Goal: Information Seeking & Learning: Understand process/instructions

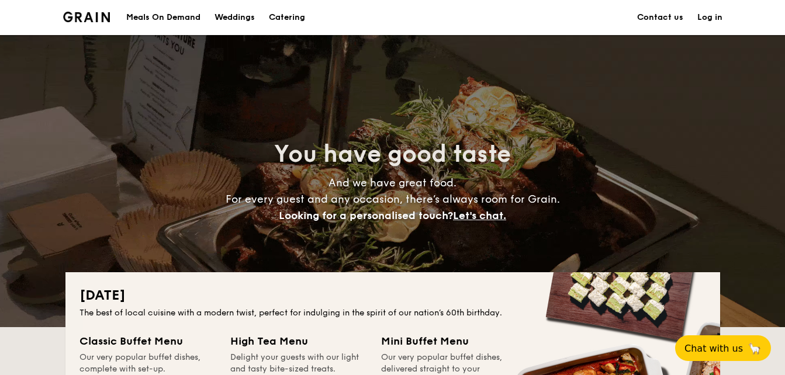
click at [339, 219] on span "Looking for a personalised touch?" at bounding box center [366, 215] width 174 height 13
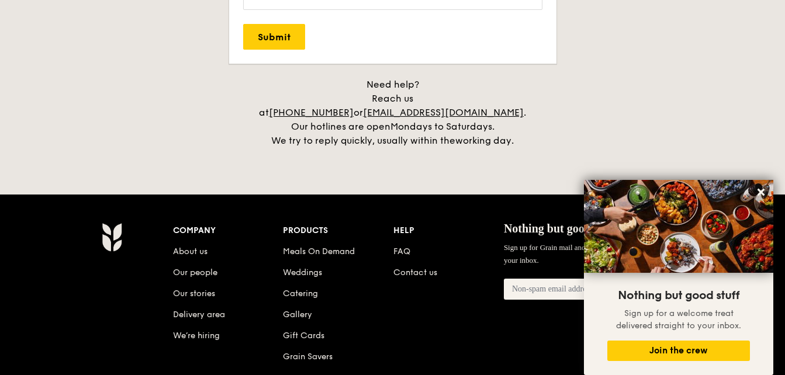
scroll to position [2666, 0]
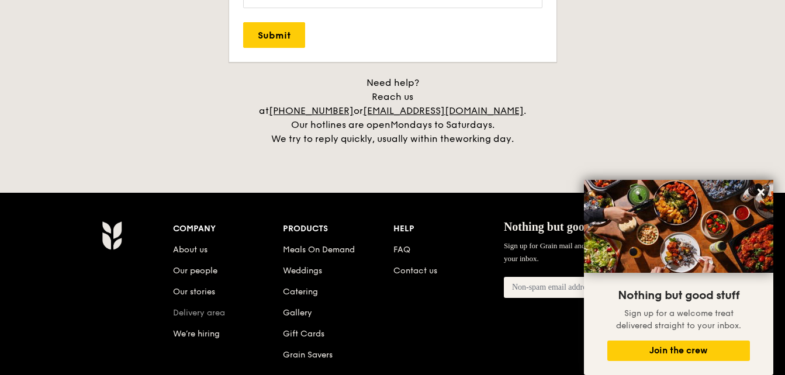
click at [189, 308] on link "Delivery area" at bounding box center [199, 313] width 52 height 10
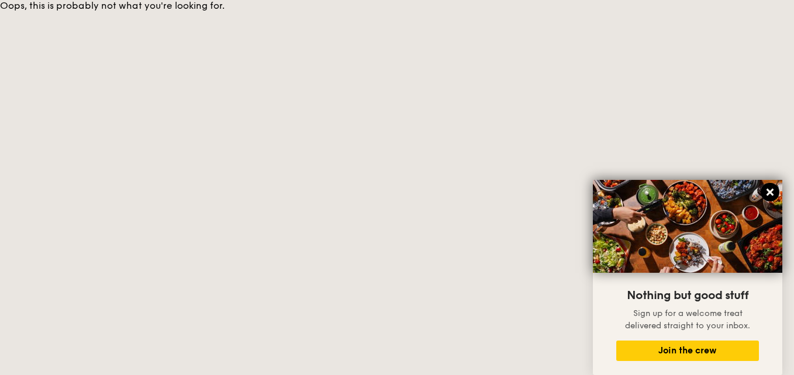
click at [766, 193] on icon at bounding box center [770, 192] width 11 height 11
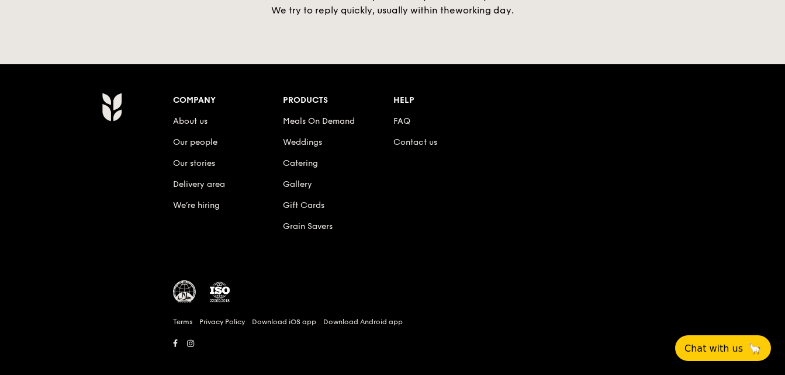
scroll to position [2791, 0]
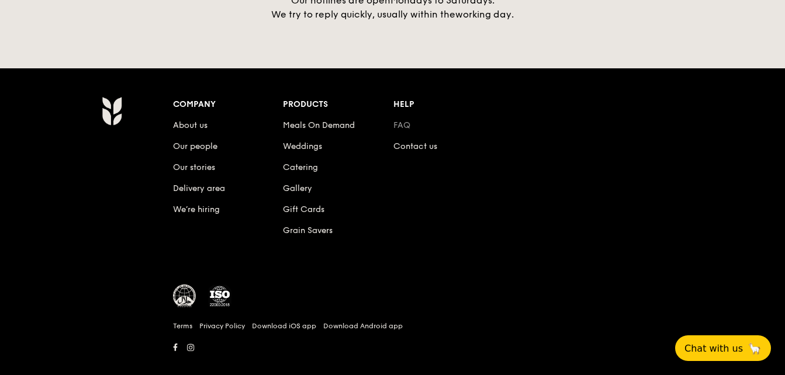
click at [404, 120] on link "FAQ" at bounding box center [401, 125] width 17 height 10
click at [299, 163] on link "Catering" at bounding box center [300, 168] width 35 height 10
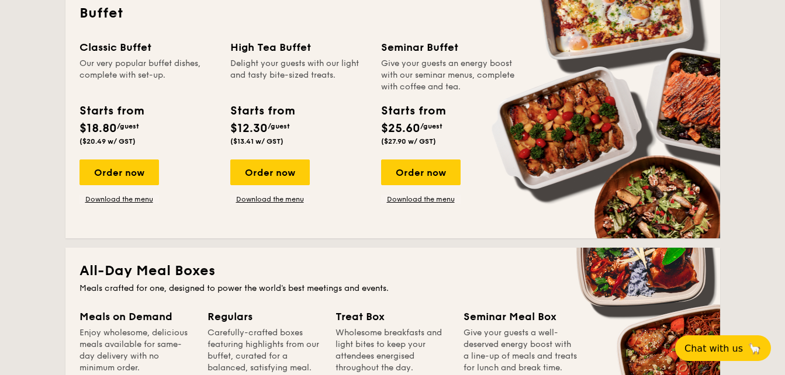
scroll to position [544, 0]
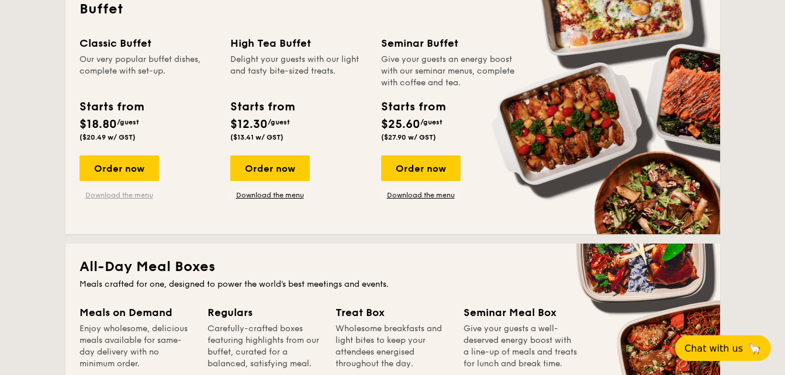
click at [110, 197] on link "Download the menu" at bounding box center [120, 195] width 80 height 9
click at [720, 343] on span "Chat with us" at bounding box center [713, 349] width 61 height 12
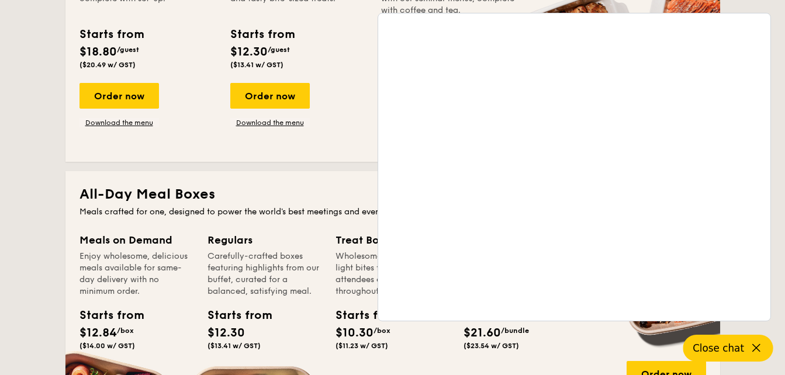
scroll to position [617, 0]
click at [710, 351] on span "Close chat" at bounding box center [718, 349] width 51 height 12
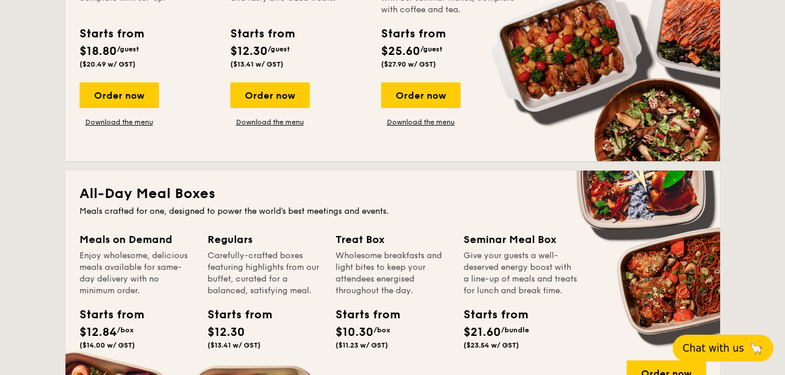
click at [710, 351] on span "Chat with us" at bounding box center [713, 349] width 61 height 12
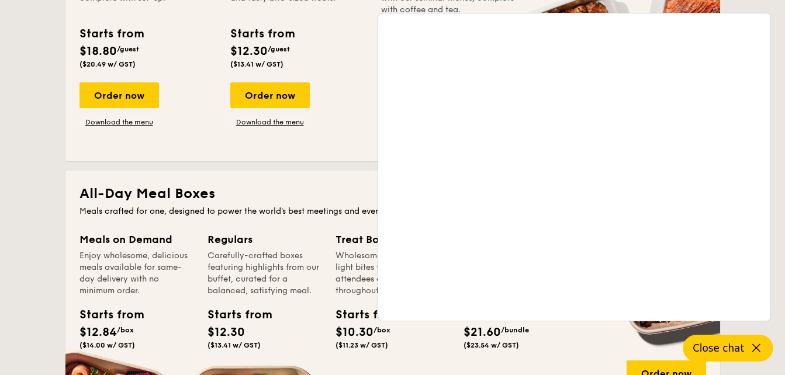
scroll to position [0, 0]
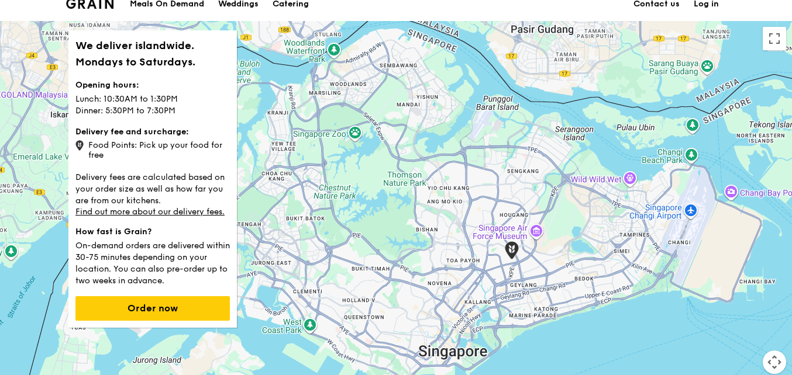
scroll to position [18, 0]
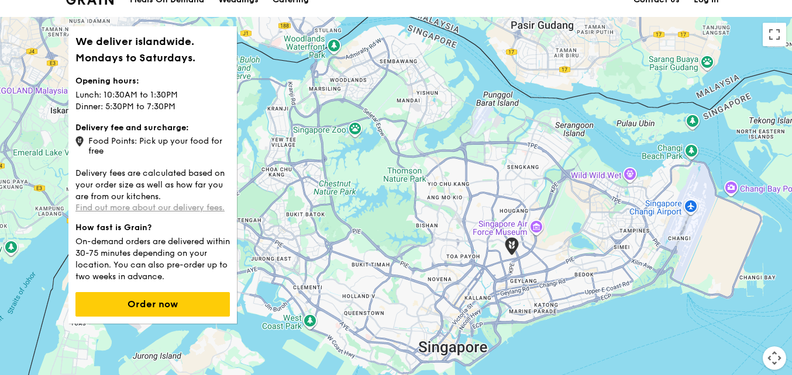
click at [160, 206] on link "Find out more about our delivery fees." at bounding box center [149, 208] width 149 height 10
